Goal: Task Accomplishment & Management: Complete application form

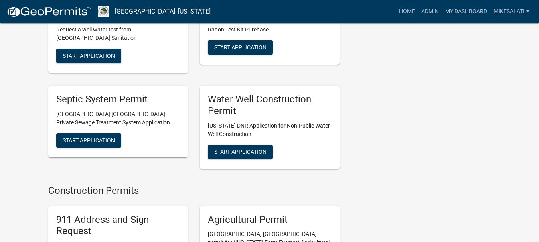
scroll to position [1357, 0]
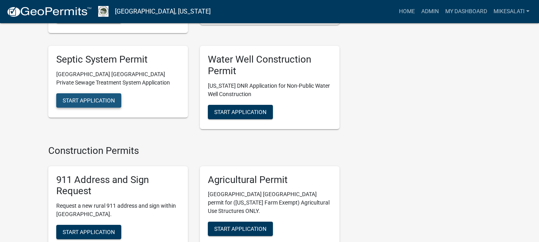
click at [105, 97] on span "Start Application" at bounding box center [89, 100] width 52 height 6
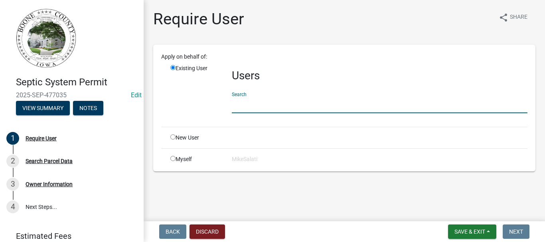
click at [238, 108] on input "text" at bounding box center [380, 105] width 296 height 16
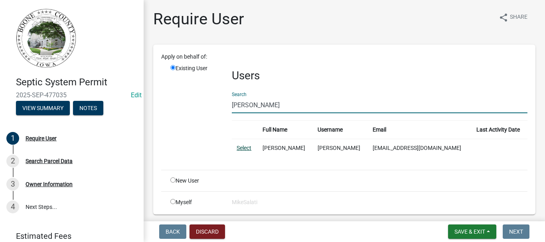
type input "bruce uth"
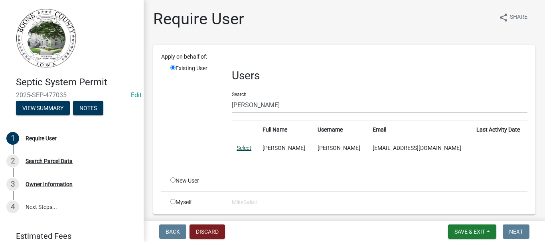
click at [245, 147] on link "Select" at bounding box center [244, 148] width 15 height 6
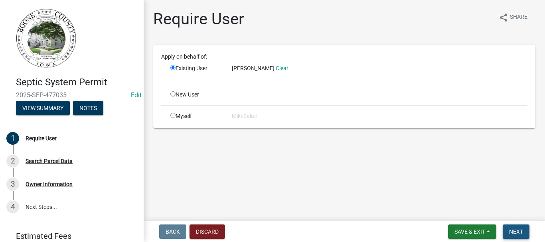
click at [516, 232] on span "Next" at bounding box center [516, 232] width 14 height 6
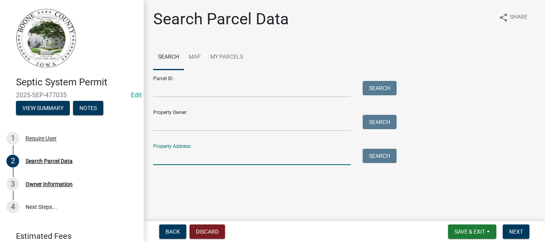
click at [239, 159] on input "Property Address:" at bounding box center [252, 157] width 198 height 16
type input "1707 240th"
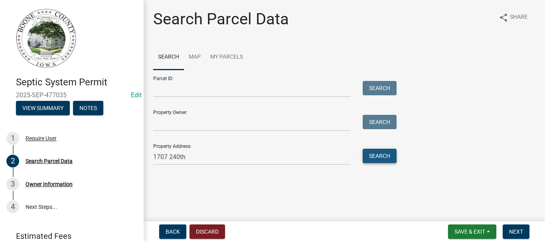
click at [379, 154] on button "Search" at bounding box center [380, 156] width 34 height 14
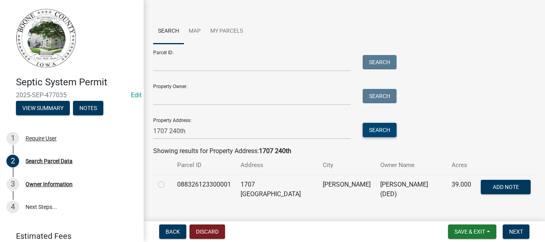
scroll to position [40, 0]
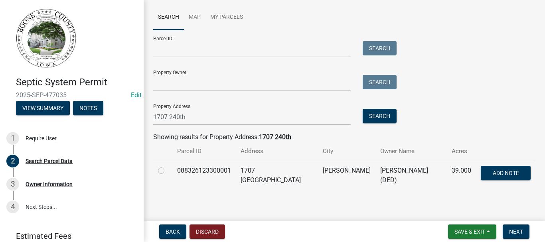
click at [168, 166] on label at bounding box center [168, 166] width 0 height 0
click at [168, 170] on input "radio" at bounding box center [170, 168] width 5 height 5
radio input "true"
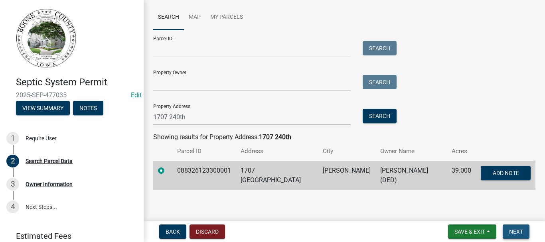
click at [520, 228] on button "Next" at bounding box center [516, 232] width 27 height 14
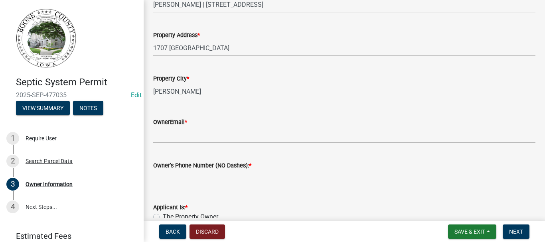
scroll to position [200, 0]
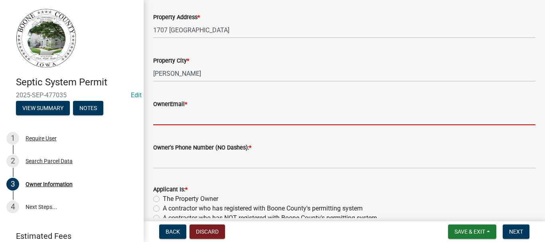
click at [190, 119] on input "OwnerEmail *" at bounding box center [344, 117] width 382 height 16
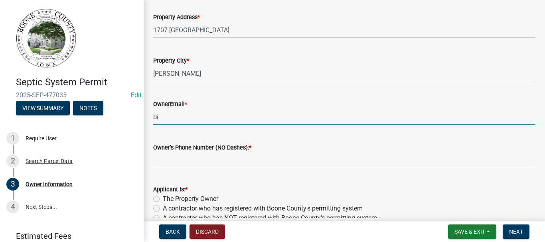
type input "bigbird6977@gmail.com"
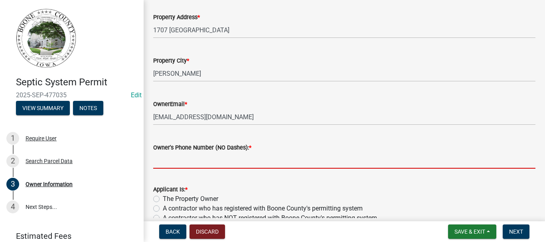
click at [203, 160] on input "Owner's Phone Number (NO Dashes): *" at bounding box center [344, 160] width 382 height 16
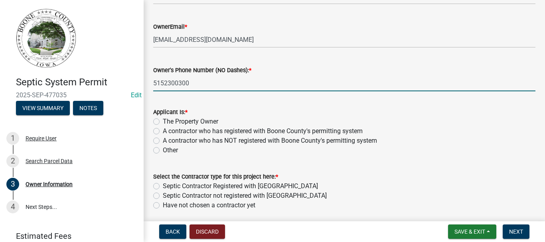
scroll to position [279, 0]
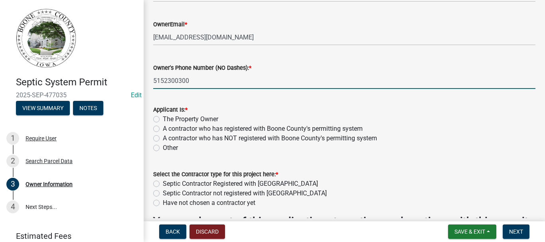
type input "5152300300"
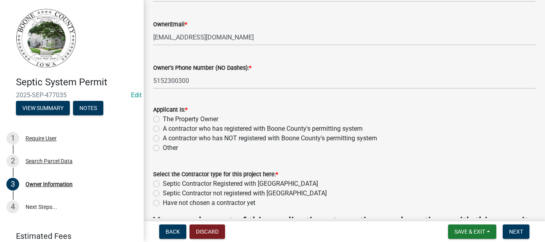
click at [163, 120] on label "The Property Owner" at bounding box center [190, 120] width 55 height 10
click at [163, 120] on input "The Property Owner" at bounding box center [165, 117] width 5 height 5
radio input "true"
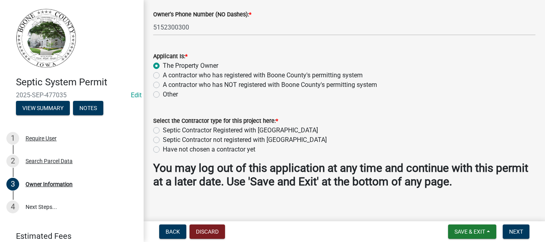
scroll to position [340, 0]
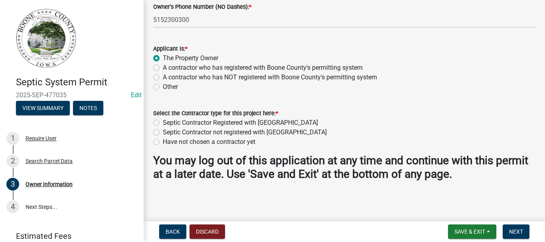
click at [163, 123] on label "Septic Contractor Registered with Boone County" at bounding box center [240, 123] width 155 height 10
click at [163, 123] on input "Septic Contractor Registered with Boone County" at bounding box center [165, 120] width 5 height 5
radio input "true"
click at [517, 231] on span "Next" at bounding box center [516, 232] width 14 height 6
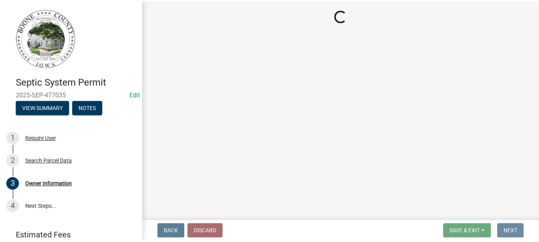
scroll to position [0, 0]
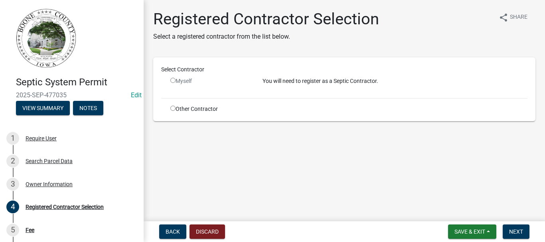
click at [172, 110] on input "radio" at bounding box center [172, 108] width 5 height 5
radio input "true"
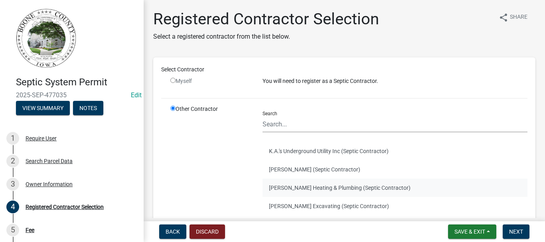
click at [327, 187] on button "Duncan Heating & Plumbing (Septic Contractor)" at bounding box center [395, 188] width 265 height 18
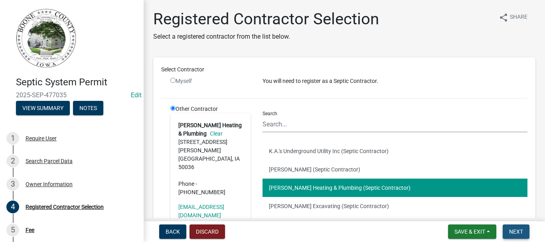
click at [514, 232] on span "Next" at bounding box center [516, 232] width 14 height 6
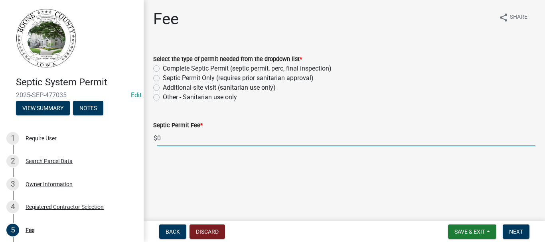
drag, startPoint x: 206, startPoint y: 134, endPoint x: 150, endPoint y: 80, distance: 77.3
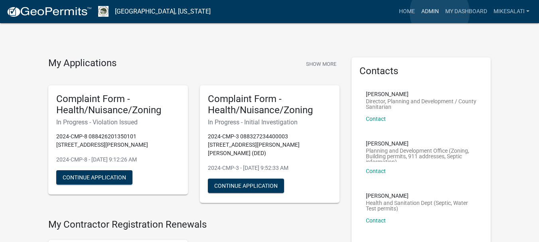
click at [440, 12] on link "Admin" at bounding box center [430, 11] width 24 height 15
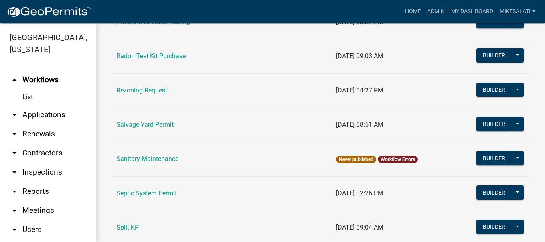
scroll to position [1078, 0]
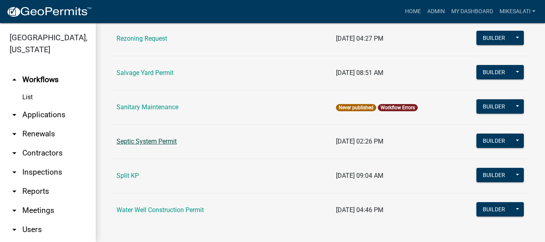
click at [165, 144] on link "Septic System Permit" at bounding box center [147, 142] width 60 height 8
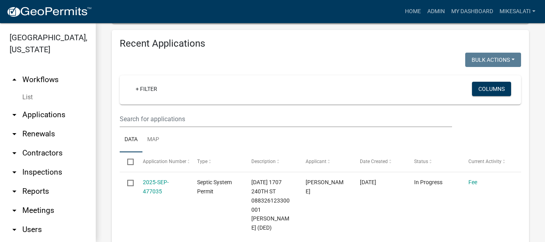
scroll to position [319, 0]
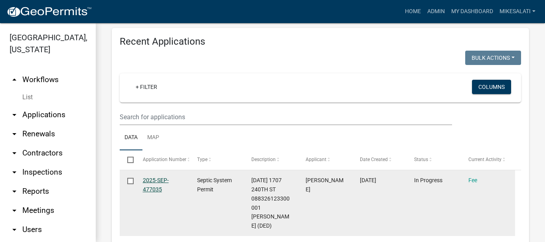
click at [148, 180] on link "2025-SEP-477035" at bounding box center [156, 185] width 26 height 16
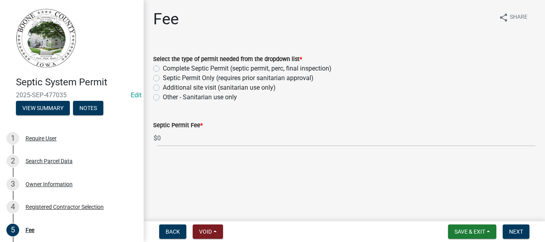
click at [163, 68] on label "Complete Septic Permit (septic permit, perc, final inspection)" at bounding box center [247, 69] width 169 height 10
click at [163, 68] on input "Complete Septic Permit (septic permit, perc, final inspection)" at bounding box center [165, 66] width 5 height 5
radio input "true"
click at [509, 232] on button "Next" at bounding box center [516, 232] width 27 height 14
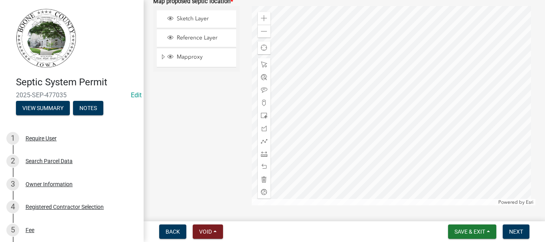
scroll to position [120, 0]
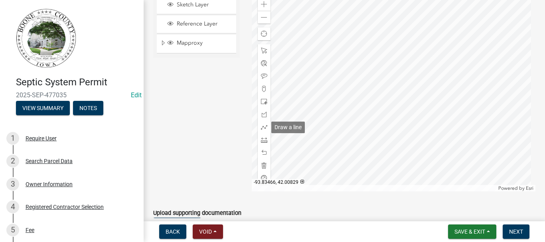
drag, startPoint x: 262, startPoint y: 128, endPoint x: 275, endPoint y: 137, distance: 16.1
click at [261, 128] on span at bounding box center [264, 127] width 6 height 6
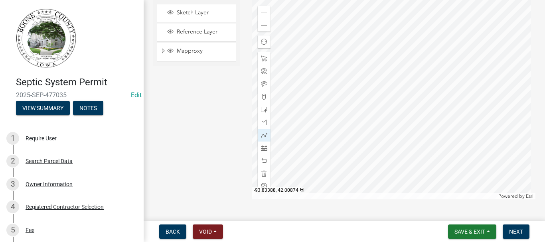
click at [345, 101] on div at bounding box center [394, 100] width 284 height 200
click at [338, 108] on div at bounding box center [394, 100] width 284 height 200
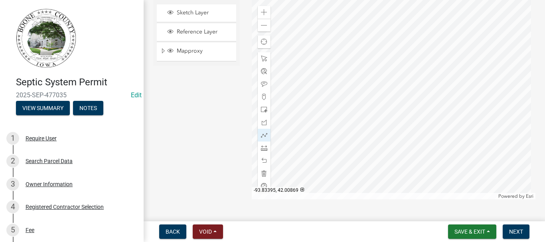
click at [338, 108] on div at bounding box center [394, 100] width 284 height 200
click at [338, 99] on div at bounding box center [394, 100] width 284 height 200
click at [348, 108] on div at bounding box center [394, 100] width 284 height 200
click at [348, 107] on div at bounding box center [394, 100] width 284 height 200
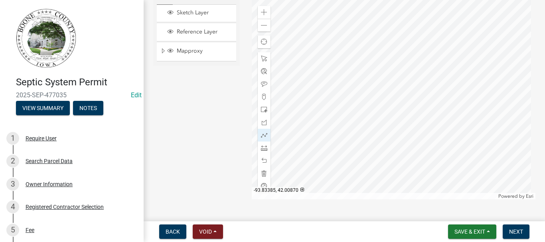
click at [348, 107] on div at bounding box center [394, 100] width 284 height 200
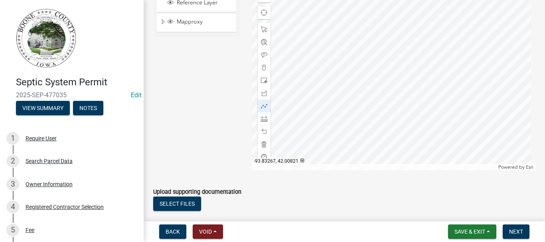
scroll to position [152, 0]
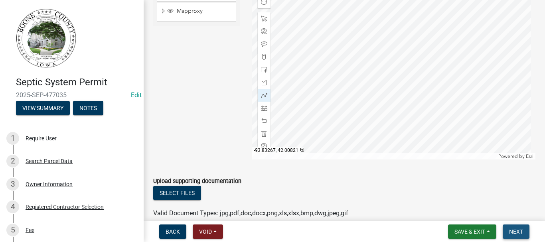
click at [515, 231] on span "Next" at bounding box center [516, 232] width 14 height 6
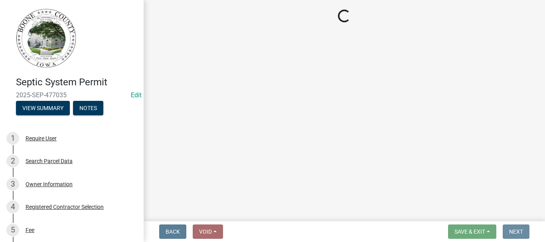
scroll to position [0, 0]
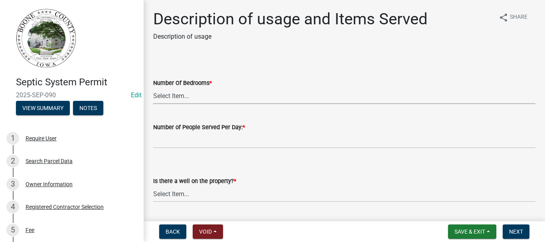
click at [187, 97] on select "Select Item... 0 1 2 3 4 5 6 7 8 9 10" at bounding box center [344, 96] width 382 height 16
click at [153, 88] on select "Select Item... 0 1 2 3 4 5 6 7 8 9 10" at bounding box center [344, 96] width 382 height 16
select select "29b41b0a-4234-4748-bbab-b2f0c7198ac4"
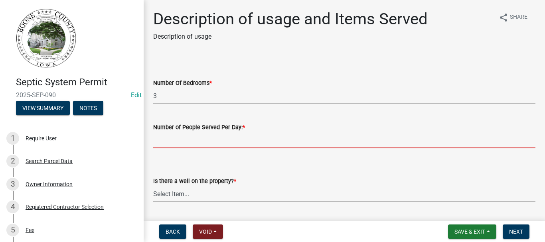
click at [186, 141] on input "text" at bounding box center [344, 140] width 382 height 16
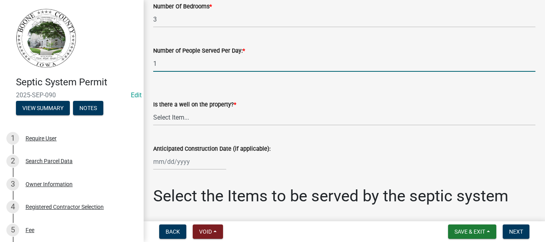
scroll to position [80, 0]
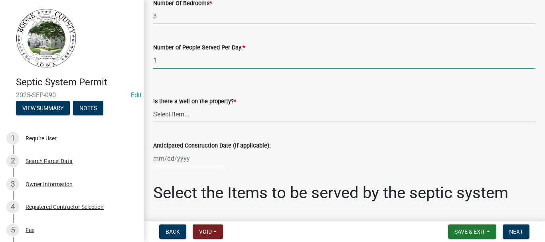
type input "1"
click at [173, 118] on select "Select Item... Yes No" at bounding box center [344, 114] width 382 height 16
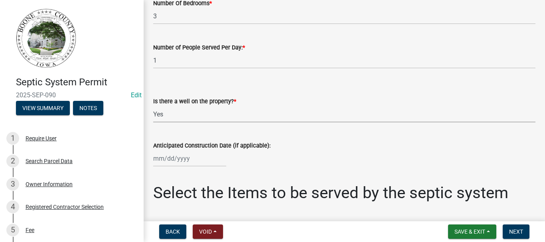
click at [153, 106] on select "Select Item... Yes No" at bounding box center [344, 114] width 382 height 16
select select "b661b9b1-78df-4041-ac17-7d876ec9553c"
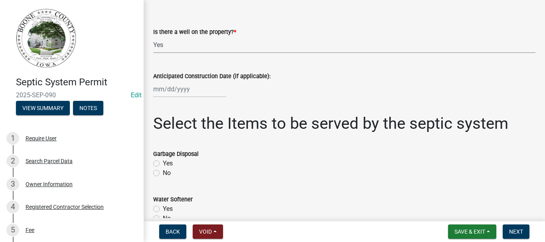
scroll to position [160, 0]
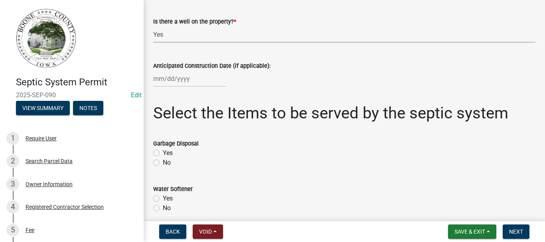
select select "9"
select select "2025"
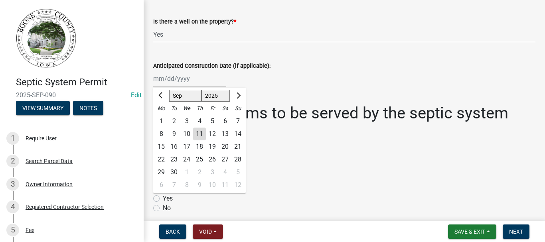
click at [162, 78] on div "Jan Feb Mar Apr May Jun Jul Aug Sep Oct Nov Dec 1525 1526 1527 1528 1529 1530 1…" at bounding box center [189, 79] width 73 height 16
click at [174, 145] on div "16" at bounding box center [174, 147] width 13 height 13
type input "09/16/2025"
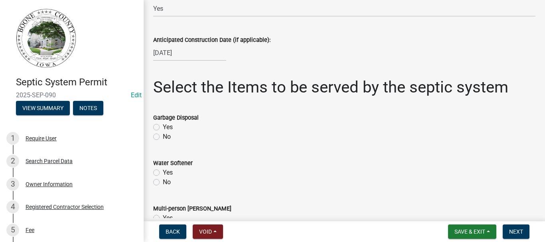
scroll to position [200, 0]
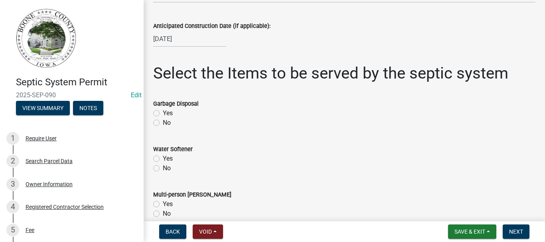
click at [163, 123] on label "No" at bounding box center [167, 123] width 8 height 10
click at [163, 123] on input "No" at bounding box center [165, 120] width 5 height 5
radio input "true"
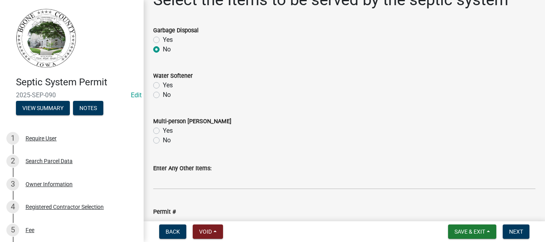
scroll to position [279, 0]
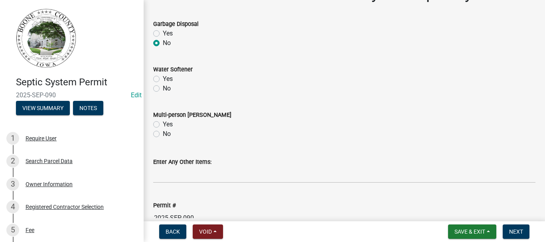
click at [163, 89] on label "No" at bounding box center [167, 89] width 8 height 10
click at [163, 89] on input "No" at bounding box center [165, 86] width 5 height 5
radio input "true"
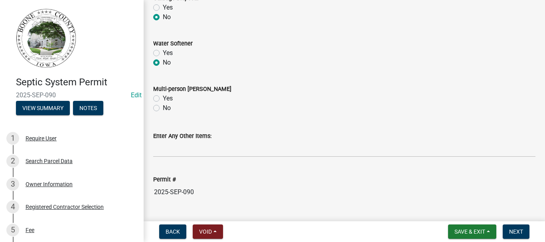
scroll to position [319, 0]
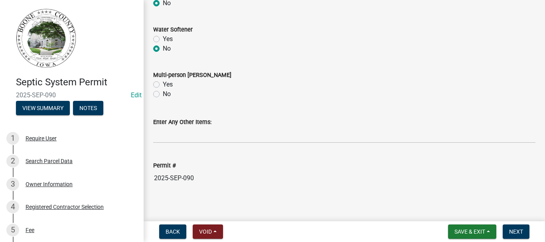
click at [163, 94] on label "No" at bounding box center [167, 94] width 8 height 10
click at [163, 94] on input "No" at bounding box center [165, 91] width 5 height 5
radio input "true"
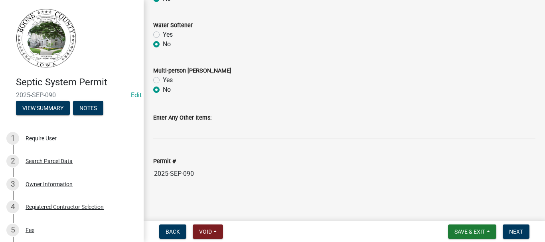
scroll to position [325, 0]
click at [524, 231] on button "Next" at bounding box center [516, 232] width 27 height 14
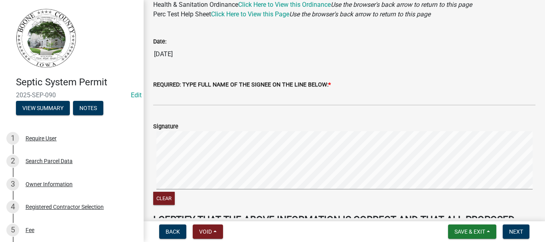
scroll to position [200, 0]
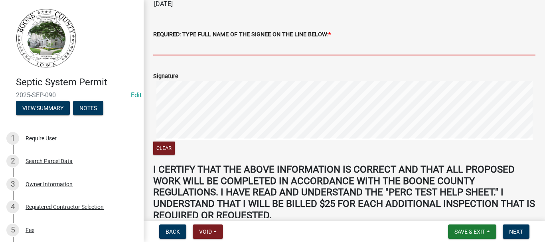
click at [178, 44] on input "REQUIRED: TYPE FULL NAME OF THE SIGNEE ON THE LINE BELOW: *" at bounding box center [344, 47] width 382 height 16
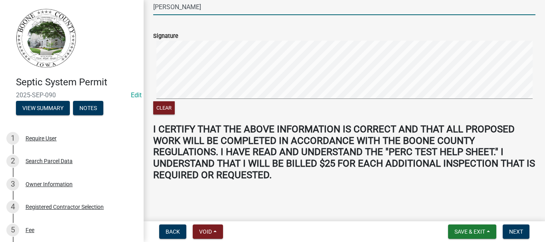
scroll to position [240, 0]
type input "Bruce Uthe"
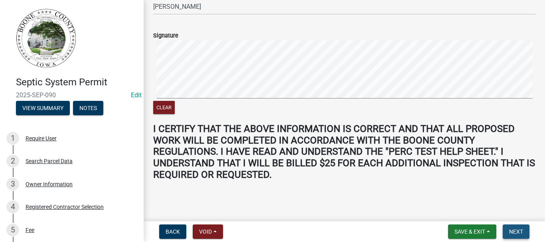
click at [513, 234] on span "Next" at bounding box center [516, 232] width 14 height 6
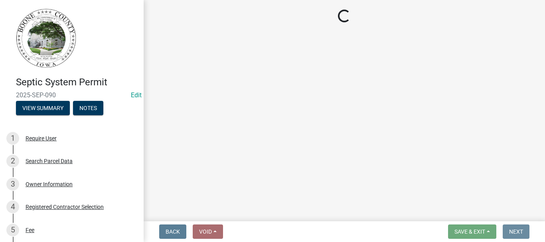
scroll to position [0, 0]
select select "3: 3"
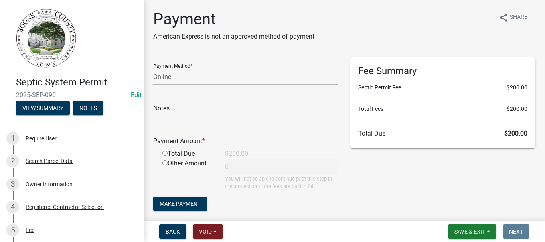
click at [163, 153] on input "radio" at bounding box center [164, 153] width 5 height 5
radio input "true"
type input "200"
click at [183, 206] on span "Make Payment" at bounding box center [180, 204] width 41 height 6
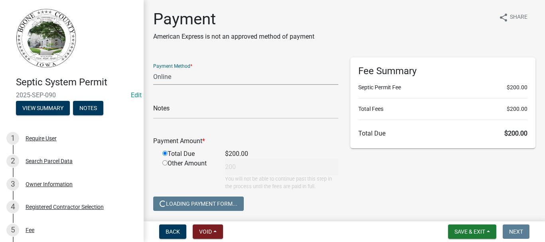
click at [171, 78] on select "Credit Card POS Check Cash Online" at bounding box center [245, 77] width 185 height 16
select select "1: 0"
click at [153, 69] on select "Credit Card POS Check Cash Online" at bounding box center [245, 77] width 185 height 16
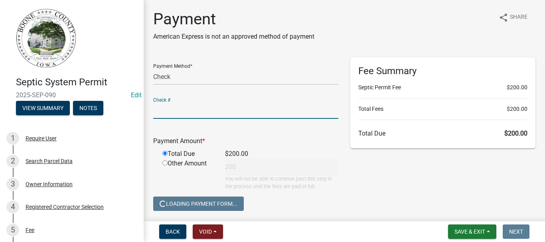
click at [167, 111] on input "text" at bounding box center [245, 111] width 185 height 16
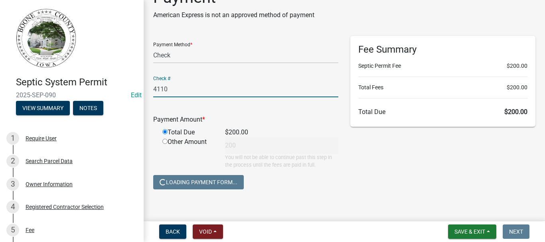
scroll to position [33, 0]
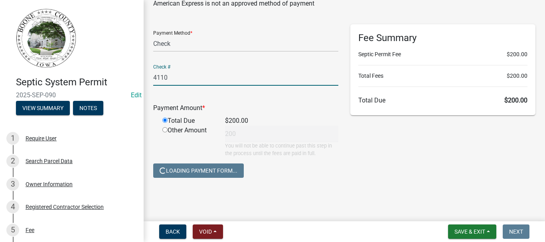
type input "4110"
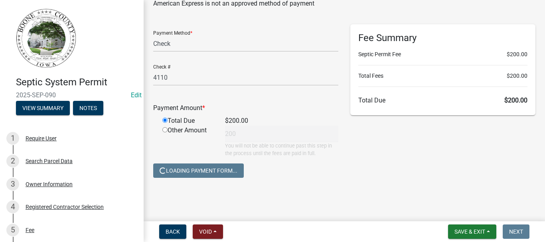
drag, startPoint x: 356, startPoint y: 190, endPoint x: 469, endPoint y: 213, distance: 114.8
click at [367, 193] on div "Payment American Express is not an approved method of payment share Share Payme…" at bounding box center [344, 85] width 394 height 218
